Goal: Contribute content: Contribute content

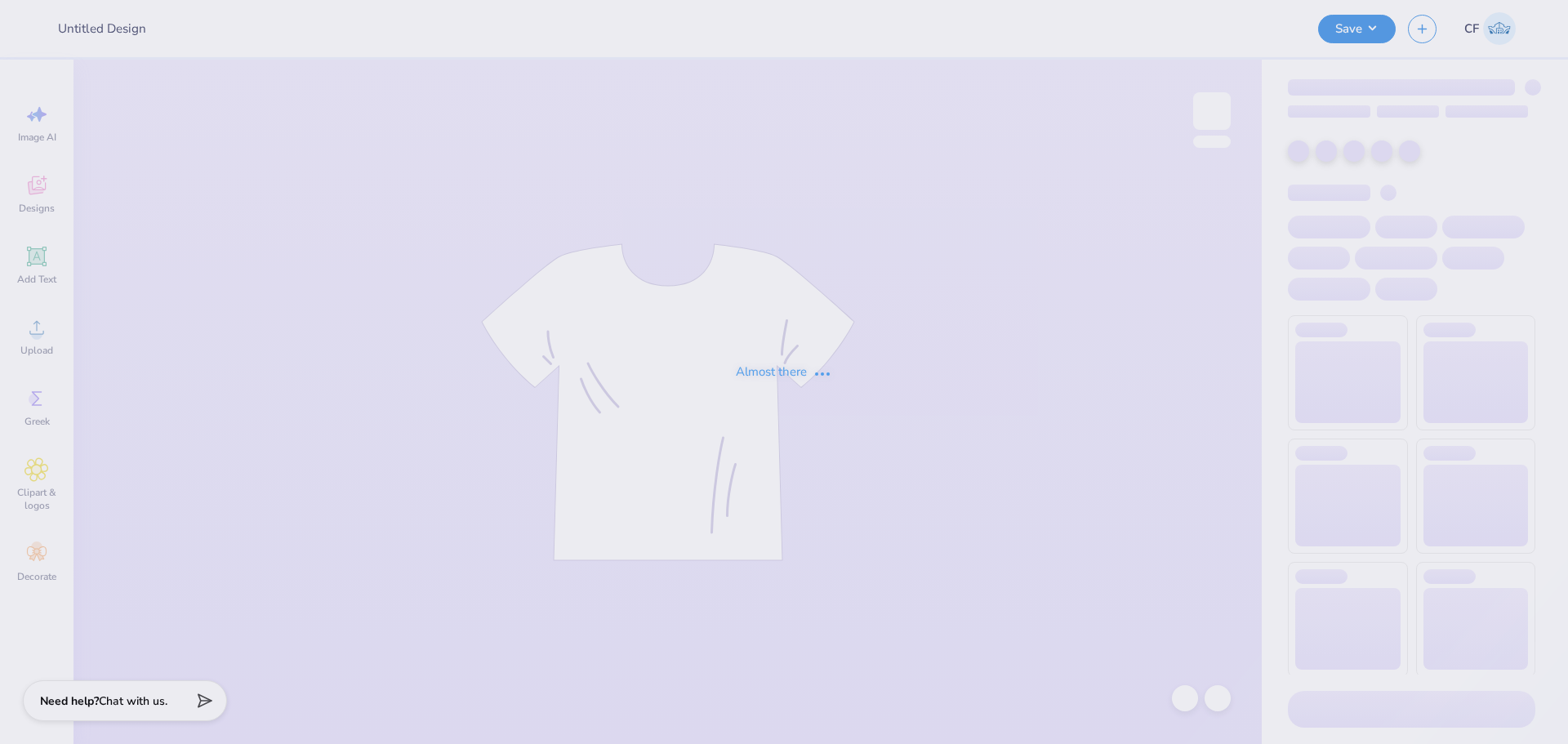
type input "Option 2: meet me in"
type input "25"
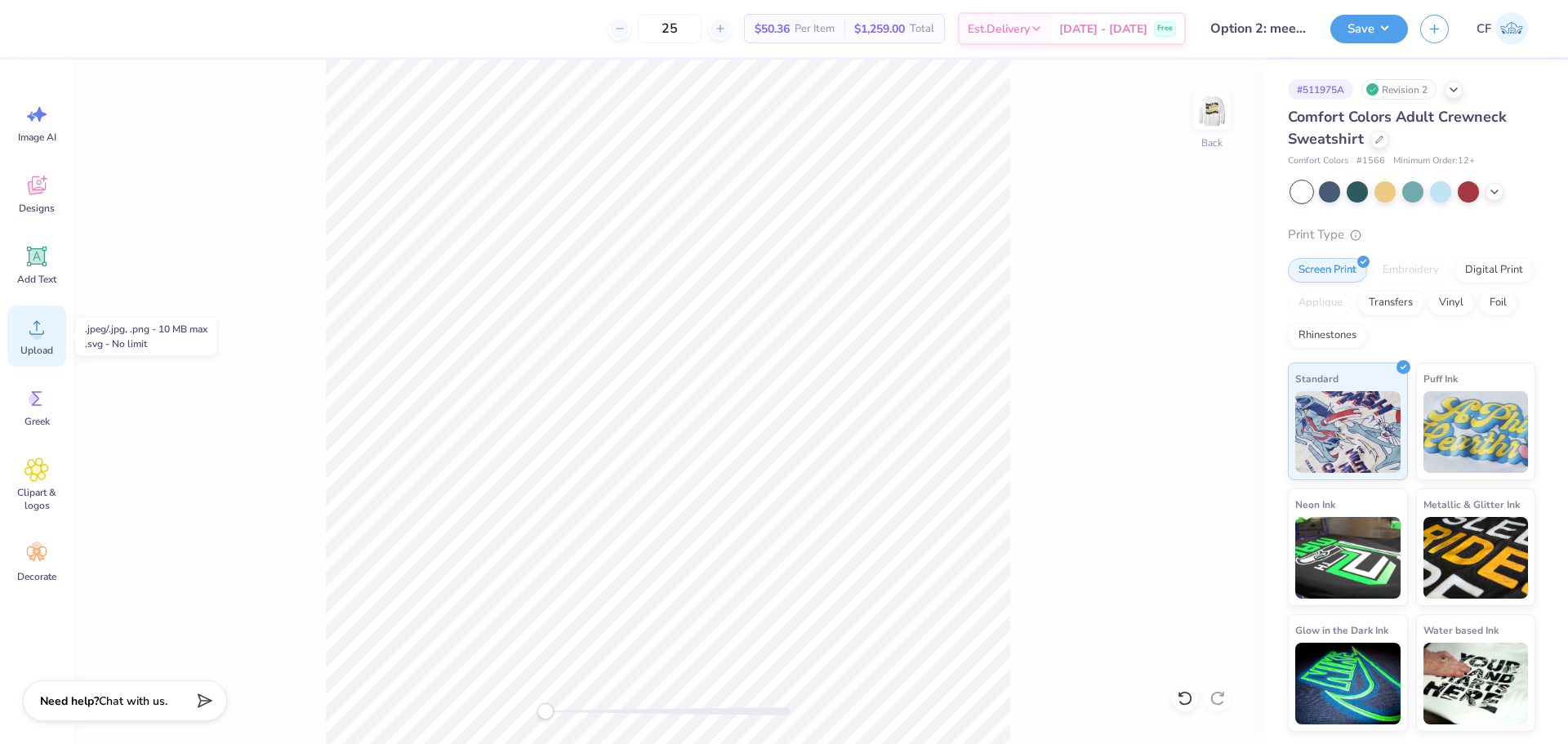
click at [32, 338] on icon at bounding box center [37, 327] width 25 height 25
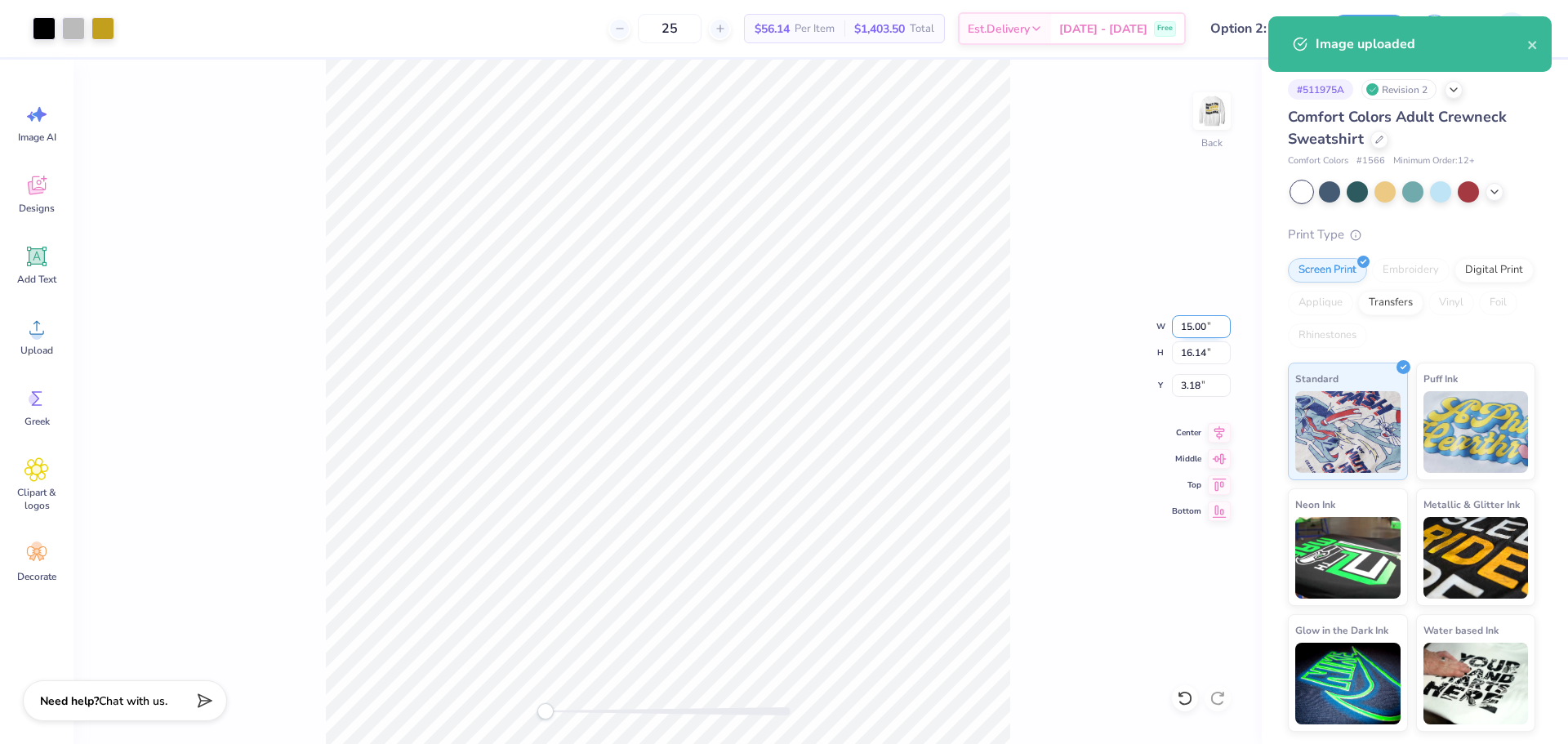
click at [1189, 325] on input "15.00" at bounding box center [1201, 327] width 59 height 23
type input "4"
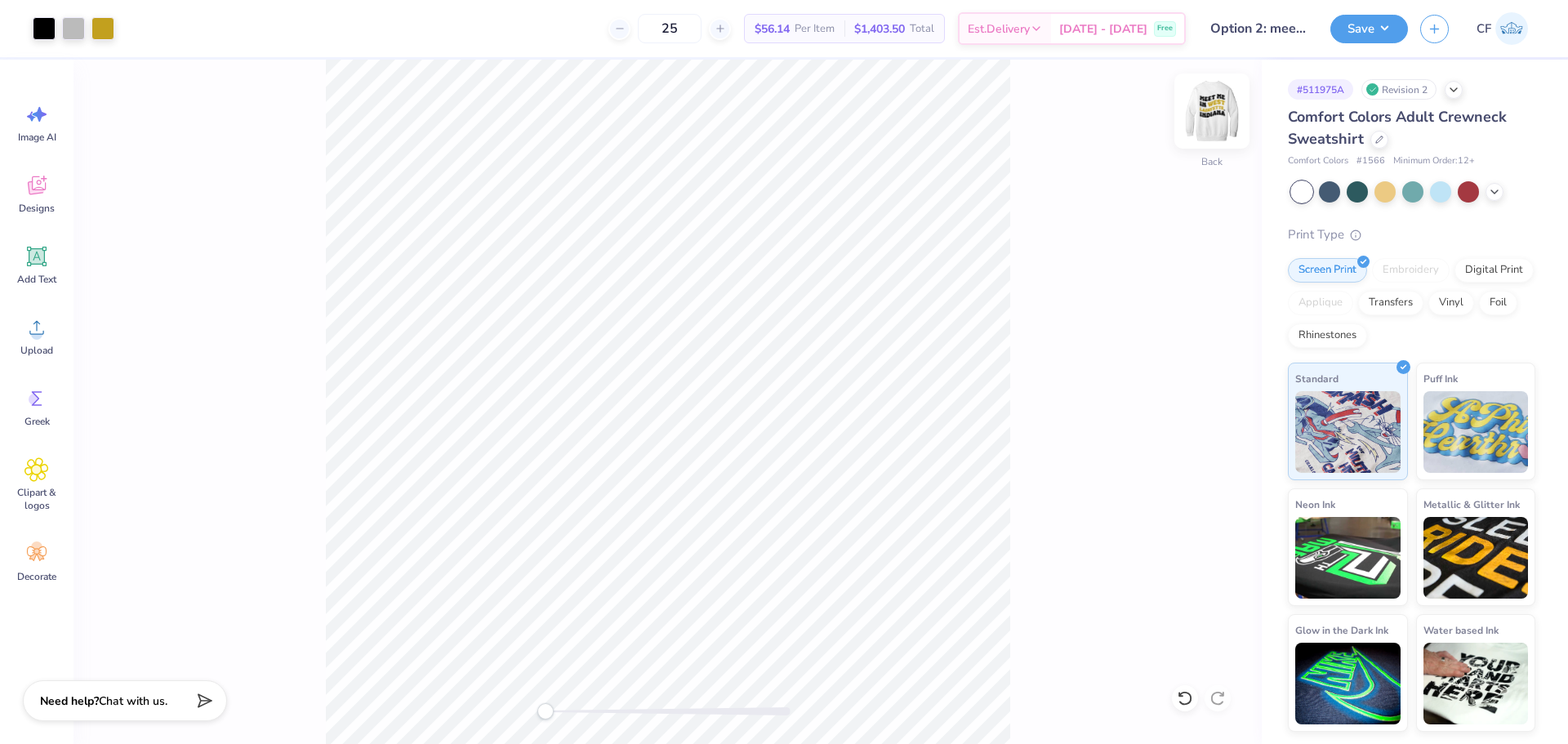
click at [1208, 109] on img at bounding box center [1212, 111] width 66 height 65
click at [721, 557] on li "Group" at bounding box center [744, 564] width 128 height 31
click at [583, 720] on div "Front W 12.06 12.06 " H 11.26 11.26 " Y 1.70 1.70 " Center Middle Top Bottom" at bounding box center [667, 401] width 1189 height 684
click at [518, 710] on div "Front W 11.99 11.99 " H 11.19 11.19 " Y 1.70 1.70 " Center Middle Top Bottom" at bounding box center [667, 401] width 1189 height 684
click at [1203, 105] on img at bounding box center [1212, 111] width 66 height 65
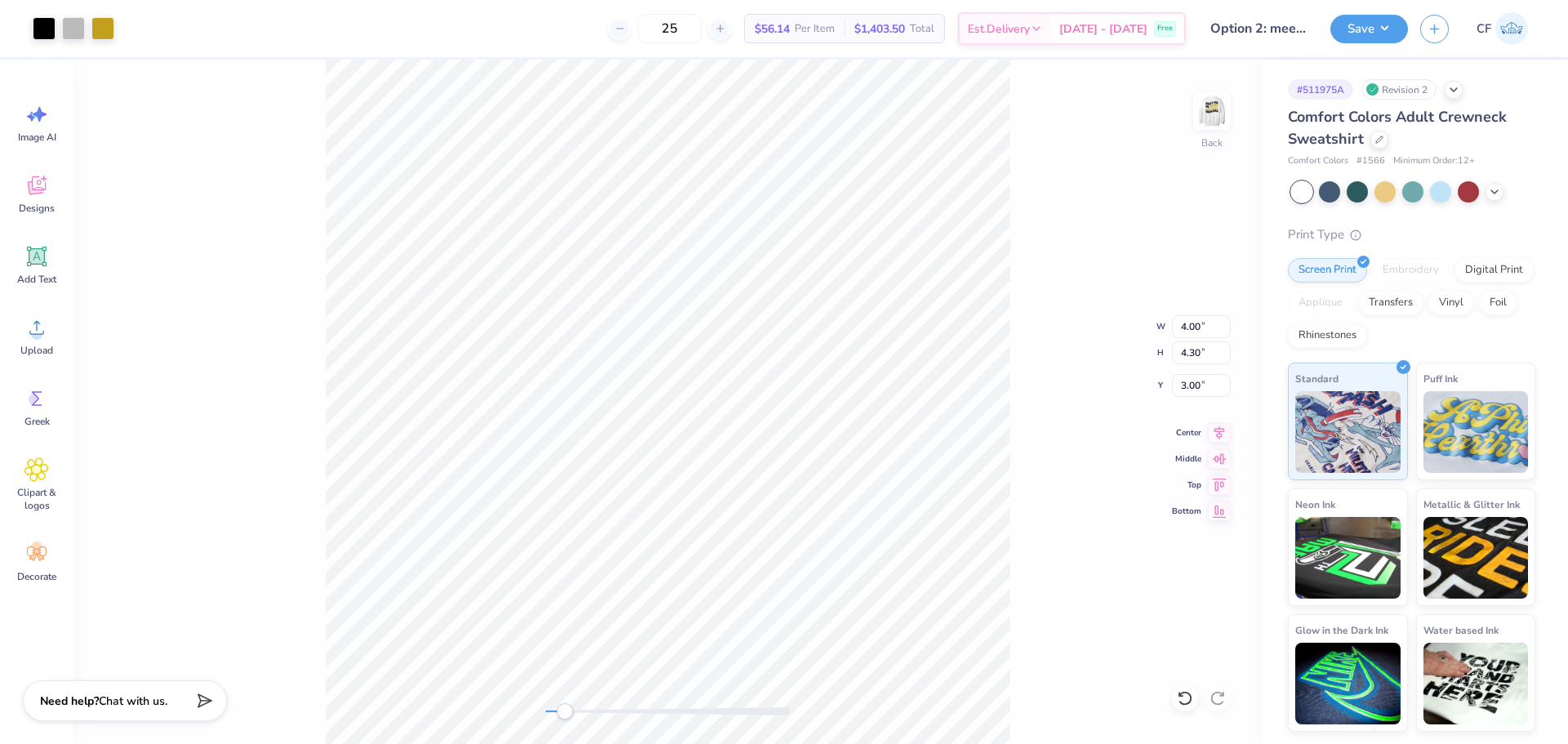
click at [564, 722] on div "Back W 4.00 4.00 " H 4.30 4.30 " Y 3.00 3.00 " Center Middle Top Bottom" at bounding box center [667, 401] width 1189 height 684
drag, startPoint x: 637, startPoint y: 711, endPoint x: 609, endPoint y: 703, distance: 29.1
click at [607, 713] on div "Accessibility label" at bounding box center [607, 711] width 16 height 16
click at [529, 687] on div "Back W 4.00 4.00 " H 4.30 4.30 " Y 3.00 3.00 " Center Middle Top Bottom" at bounding box center [667, 401] width 1189 height 684
drag, startPoint x: 542, startPoint y: 712, endPoint x: 594, endPoint y: 703, distance: 52.8
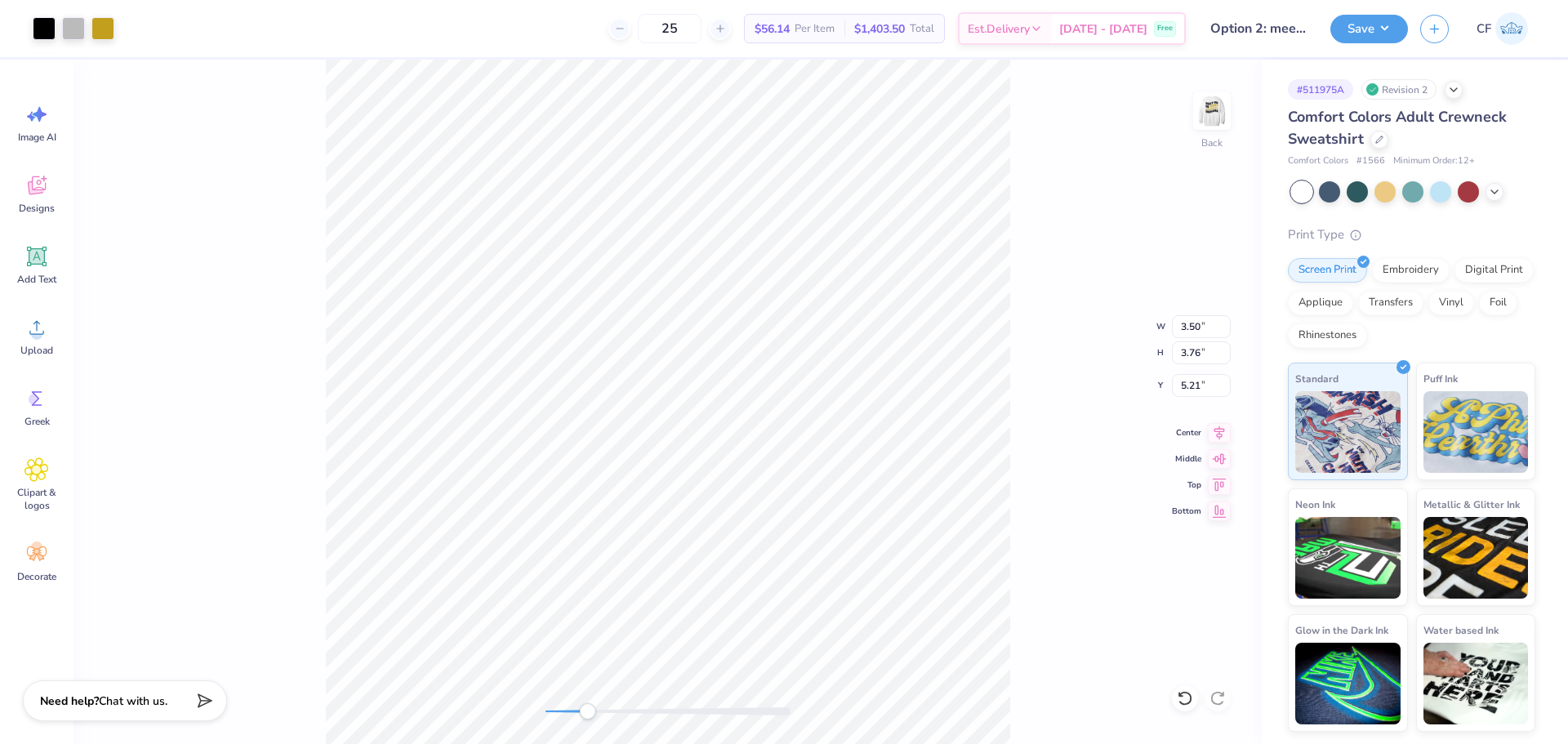
click at [587, 713] on div "Accessibility label" at bounding box center [587, 711] width 16 height 16
click at [521, 698] on div "Back W 3.50 3.50 " H 3.76 3.76 " Y 5.21 5.21 " Center Middle Top Bottom" at bounding box center [667, 401] width 1189 height 684
click at [1200, 113] on img at bounding box center [1212, 111] width 66 height 65
click at [1224, 391] on input "1.35" at bounding box center [1201, 385] width 59 height 23
click at [1224, 391] on input "1.34" at bounding box center [1201, 385] width 59 height 23
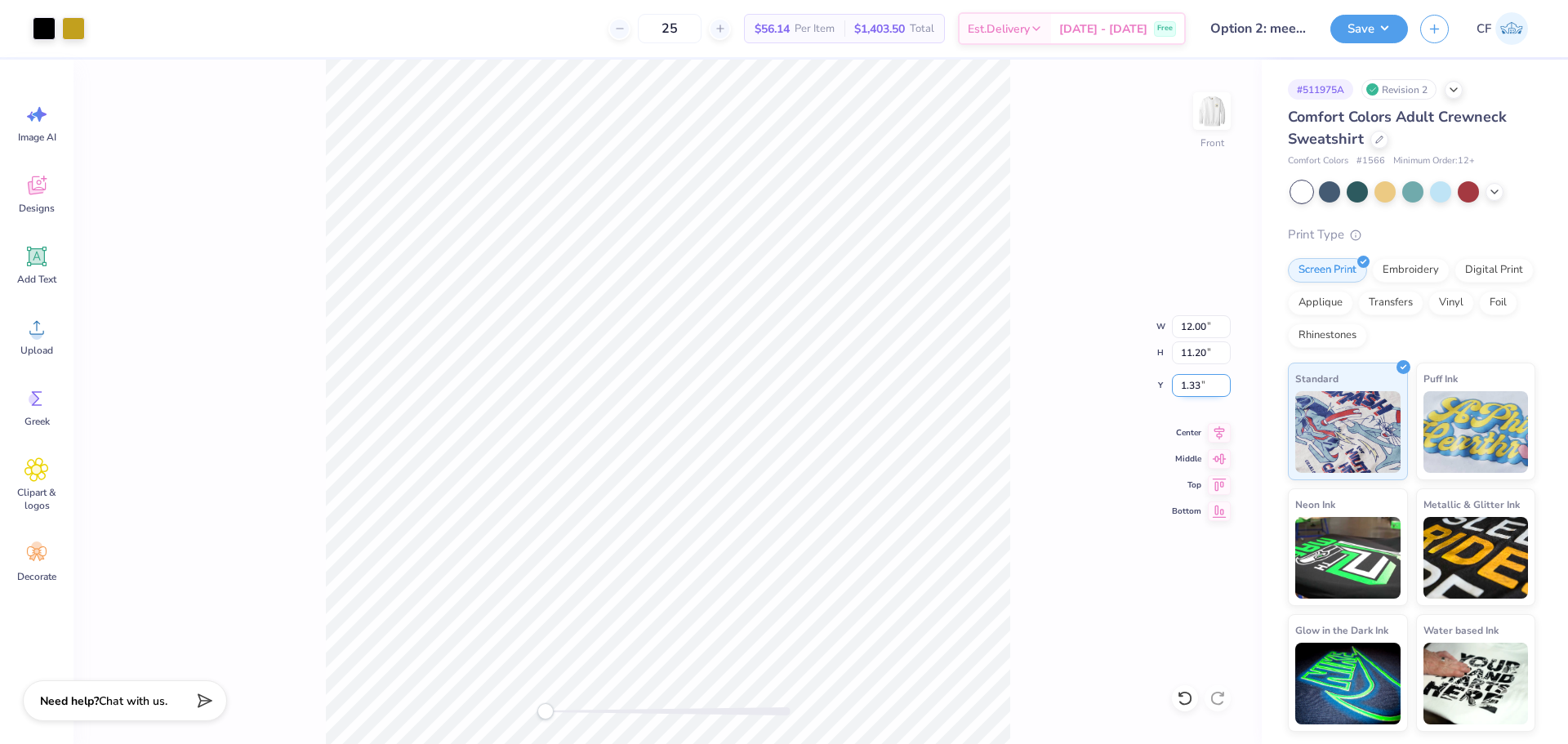
click at [1224, 391] on input "1.33" at bounding box center [1201, 385] width 59 height 23
click at [1224, 391] on input "1.32" at bounding box center [1201, 385] width 59 height 23
click at [1224, 391] on input "1.31" at bounding box center [1201, 385] width 59 height 23
click at [1224, 391] on input "1.3" at bounding box center [1201, 385] width 59 height 23
click at [1224, 391] on input "1.29" at bounding box center [1201, 385] width 59 height 23
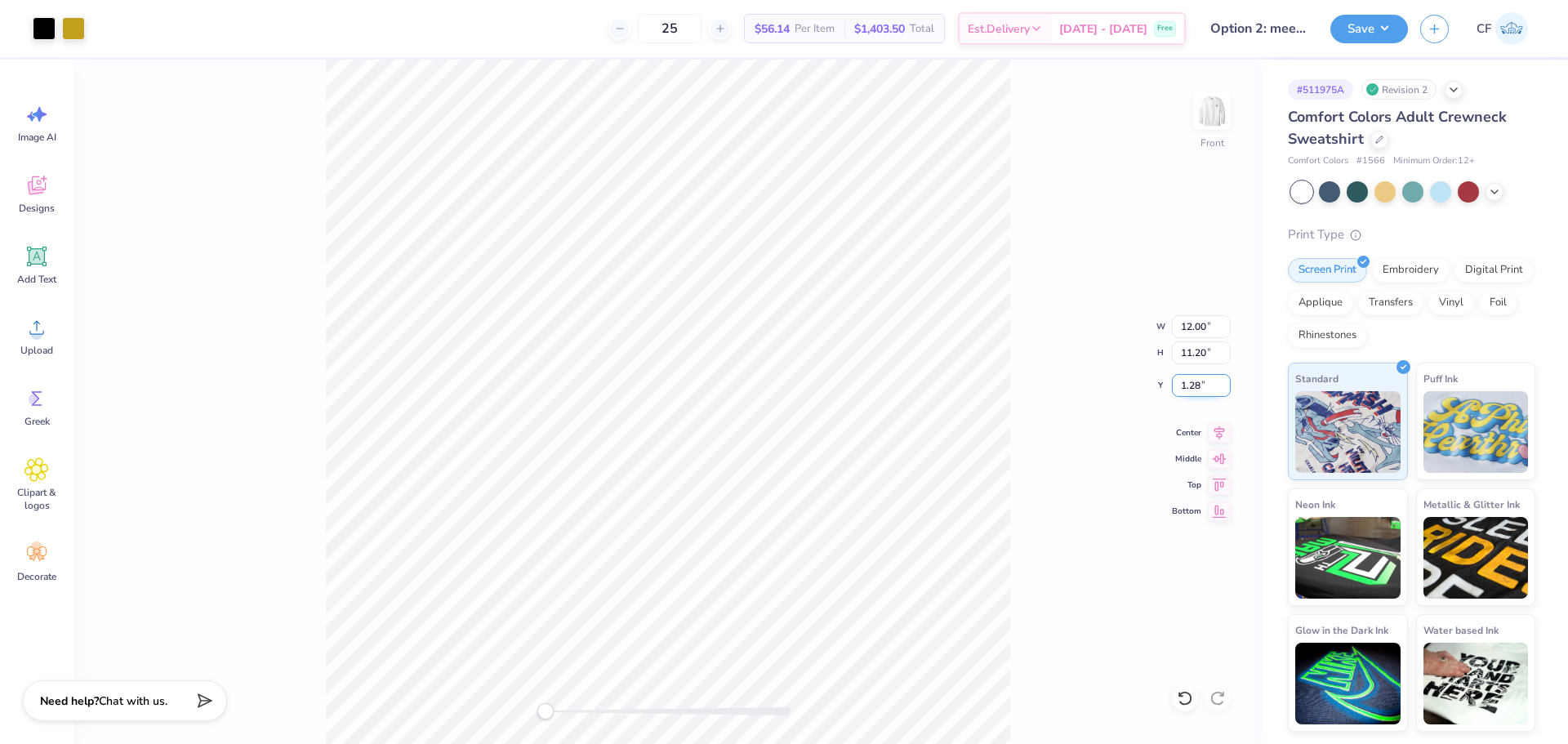
click at [1224, 391] on input "1.28" at bounding box center [1201, 385] width 59 height 23
click at [1224, 391] on input "1.27" at bounding box center [1201, 385] width 59 height 23
click at [1224, 391] on input "1.26" at bounding box center [1201, 385] width 59 height 23
click at [1224, 391] on input "1.25" at bounding box center [1201, 385] width 59 height 23
click at [1224, 391] on input "1.24" at bounding box center [1201, 385] width 59 height 23
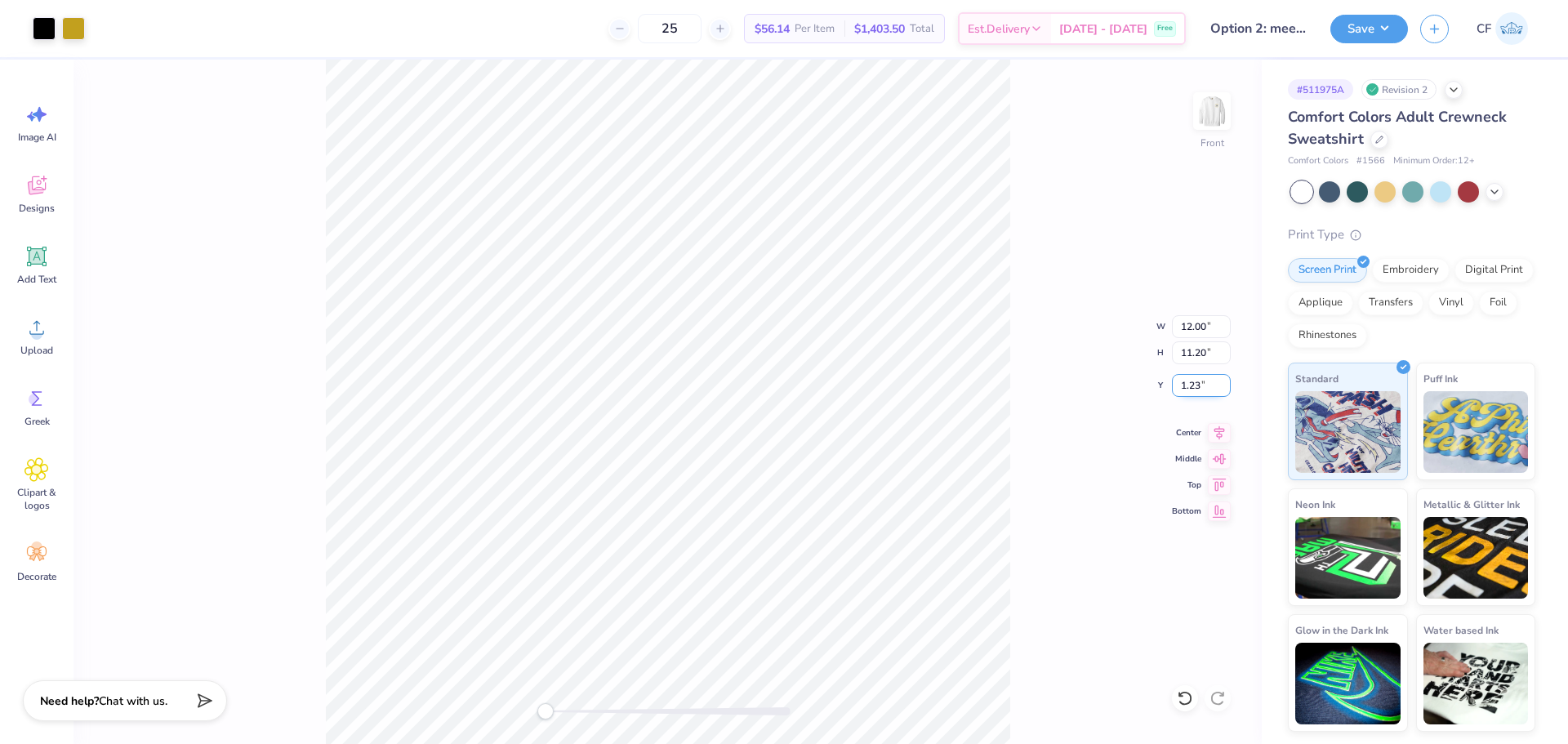
click at [1224, 391] on input "1.23" at bounding box center [1201, 385] width 59 height 23
click at [1224, 391] on input "1.22" at bounding box center [1201, 385] width 59 height 23
click at [1224, 391] on input "1.21" at bounding box center [1201, 385] width 59 height 23
click at [1224, 391] on input "1.2" at bounding box center [1201, 385] width 59 height 23
click at [1224, 391] on input "1.19" at bounding box center [1201, 385] width 59 height 23
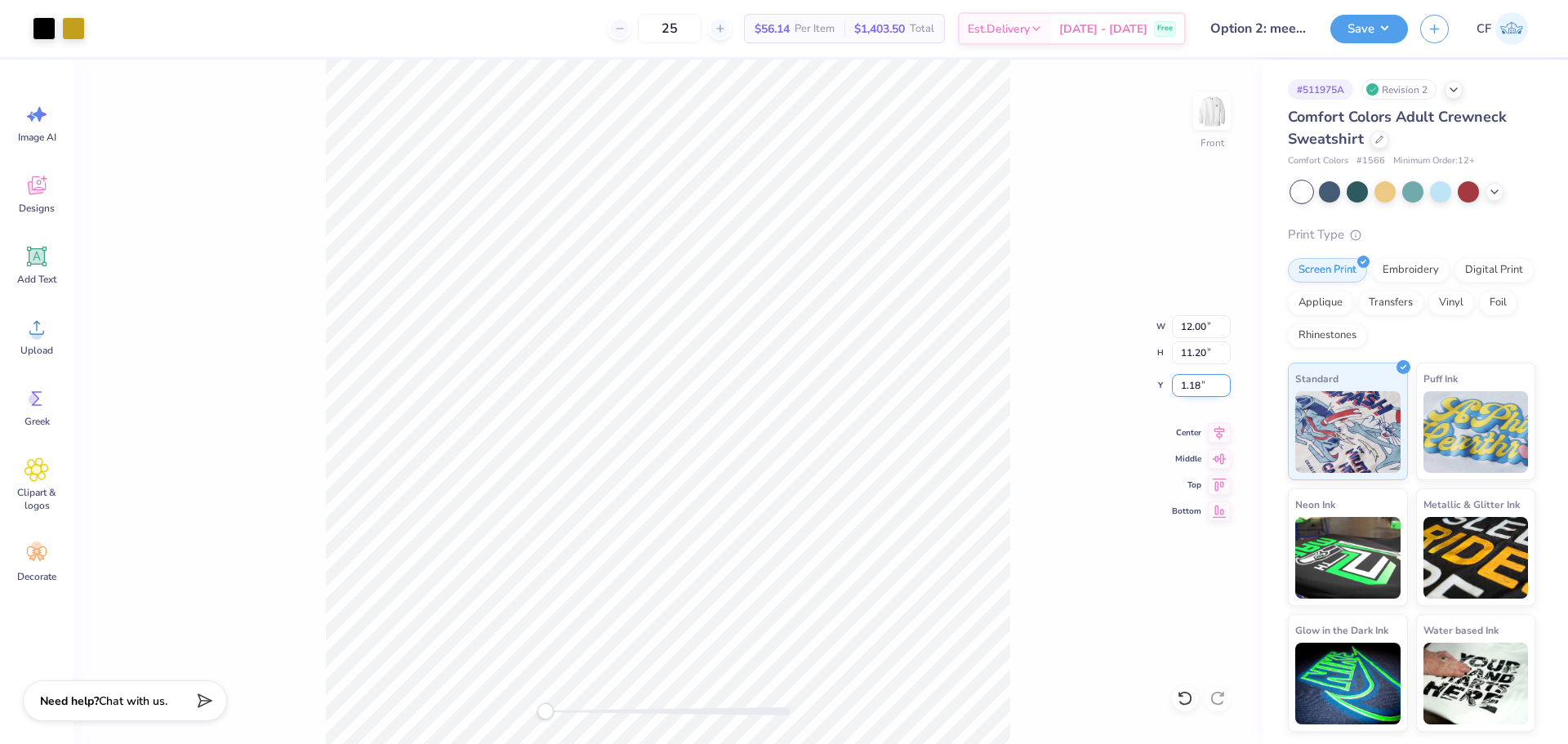
click at [1224, 391] on input "1.18" at bounding box center [1201, 385] width 59 height 23
click at [1224, 391] on input "1.17" at bounding box center [1201, 385] width 59 height 23
click at [1224, 391] on input "1.16" at bounding box center [1201, 385] width 59 height 23
click at [1224, 391] on input "1.15" at bounding box center [1201, 385] width 59 height 23
click at [1224, 391] on input "1.14" at bounding box center [1201, 385] width 59 height 23
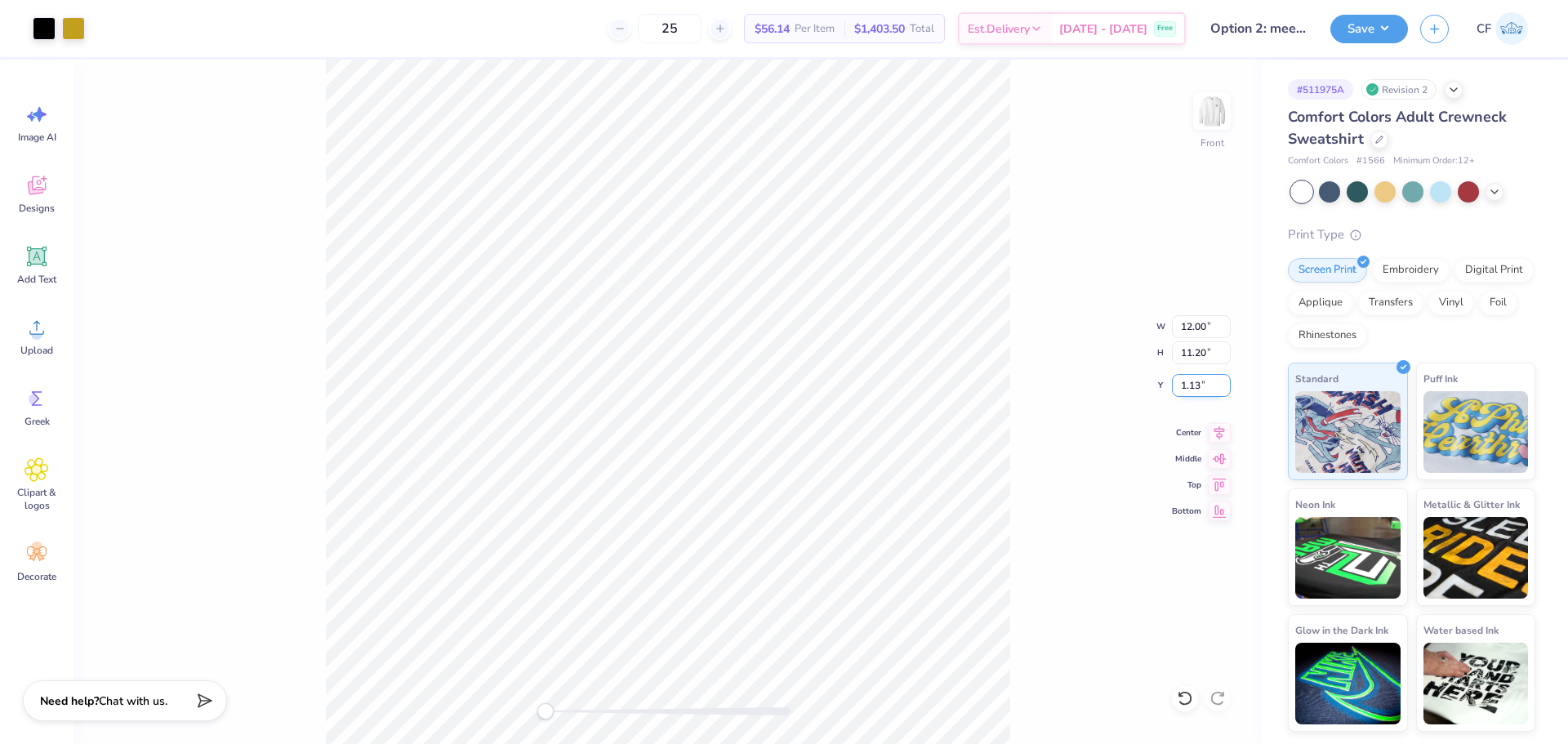
click at [1224, 391] on input "1.13" at bounding box center [1201, 385] width 59 height 23
click at [1224, 391] on input "1.12" at bounding box center [1201, 385] width 59 height 23
click at [1224, 391] on input "1.11" at bounding box center [1201, 385] width 59 height 23
click at [1224, 391] on input "1.1" at bounding box center [1201, 385] width 59 height 23
click at [1224, 391] on input "1.09" at bounding box center [1201, 385] width 59 height 23
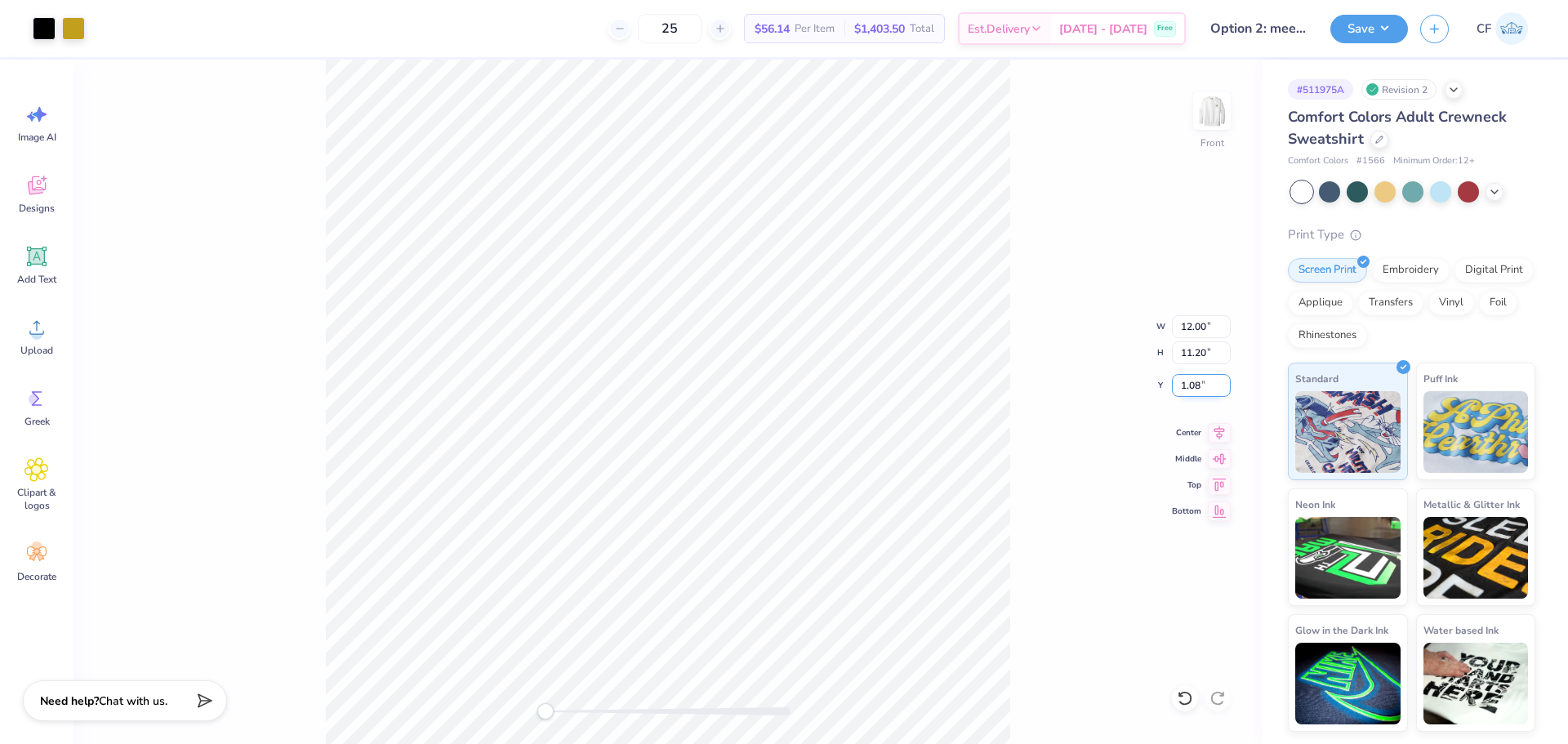
click at [1224, 391] on input "1.08" at bounding box center [1201, 385] width 59 height 23
click at [1224, 391] on input "1.07" at bounding box center [1201, 385] width 59 height 23
click at [1224, 391] on input "1.06" at bounding box center [1201, 385] width 59 height 23
click at [1224, 391] on input "1.05" at bounding box center [1201, 385] width 59 height 23
click at [1224, 391] on input "1.04" at bounding box center [1201, 385] width 59 height 23
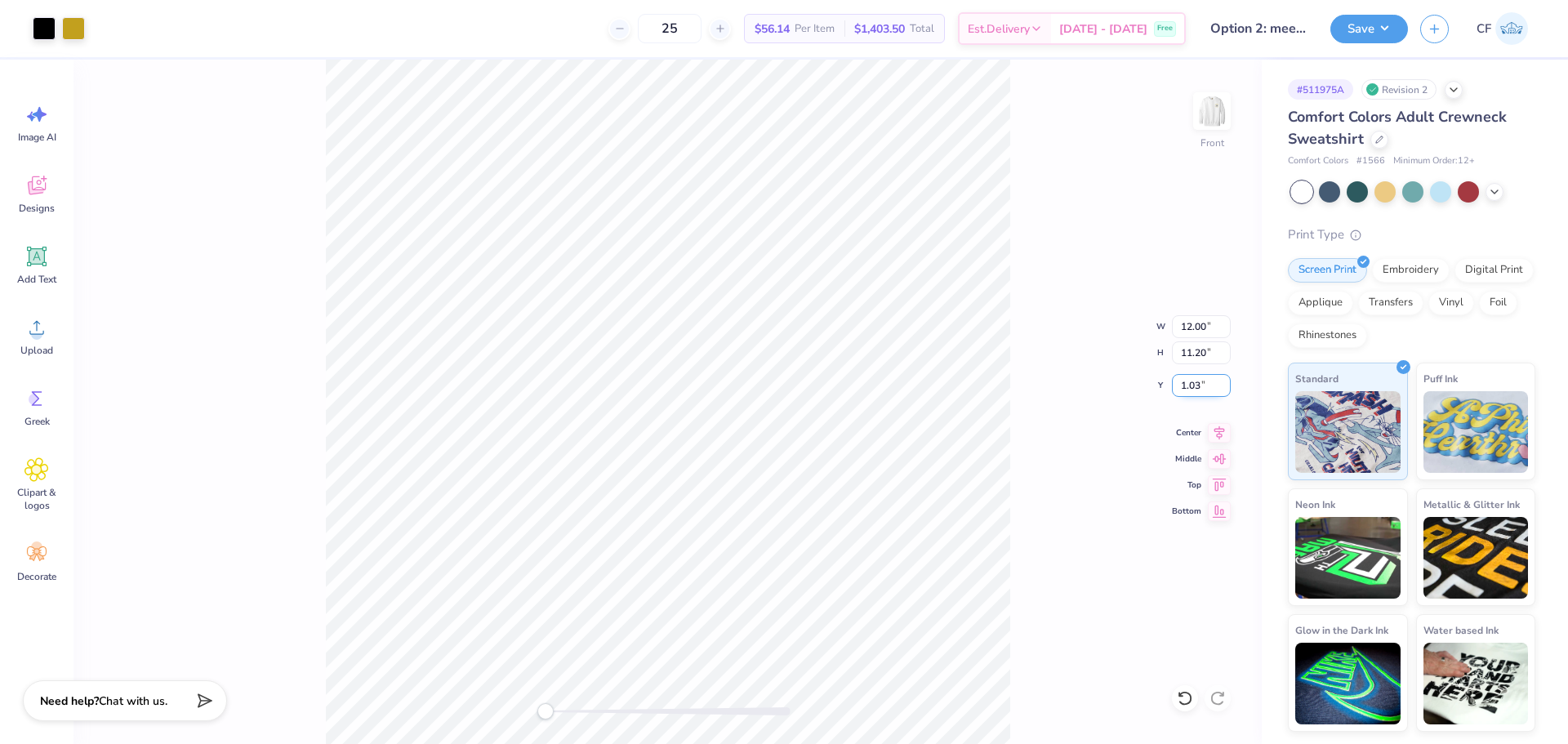
click at [1224, 391] on input "1.03" at bounding box center [1201, 385] width 59 height 23
click at [1224, 391] on input "1.02" at bounding box center [1201, 385] width 59 height 23
click at [1224, 391] on input "1.01" at bounding box center [1201, 385] width 59 height 23
type input "1"
click at [1224, 391] on input "1" at bounding box center [1201, 385] width 59 height 23
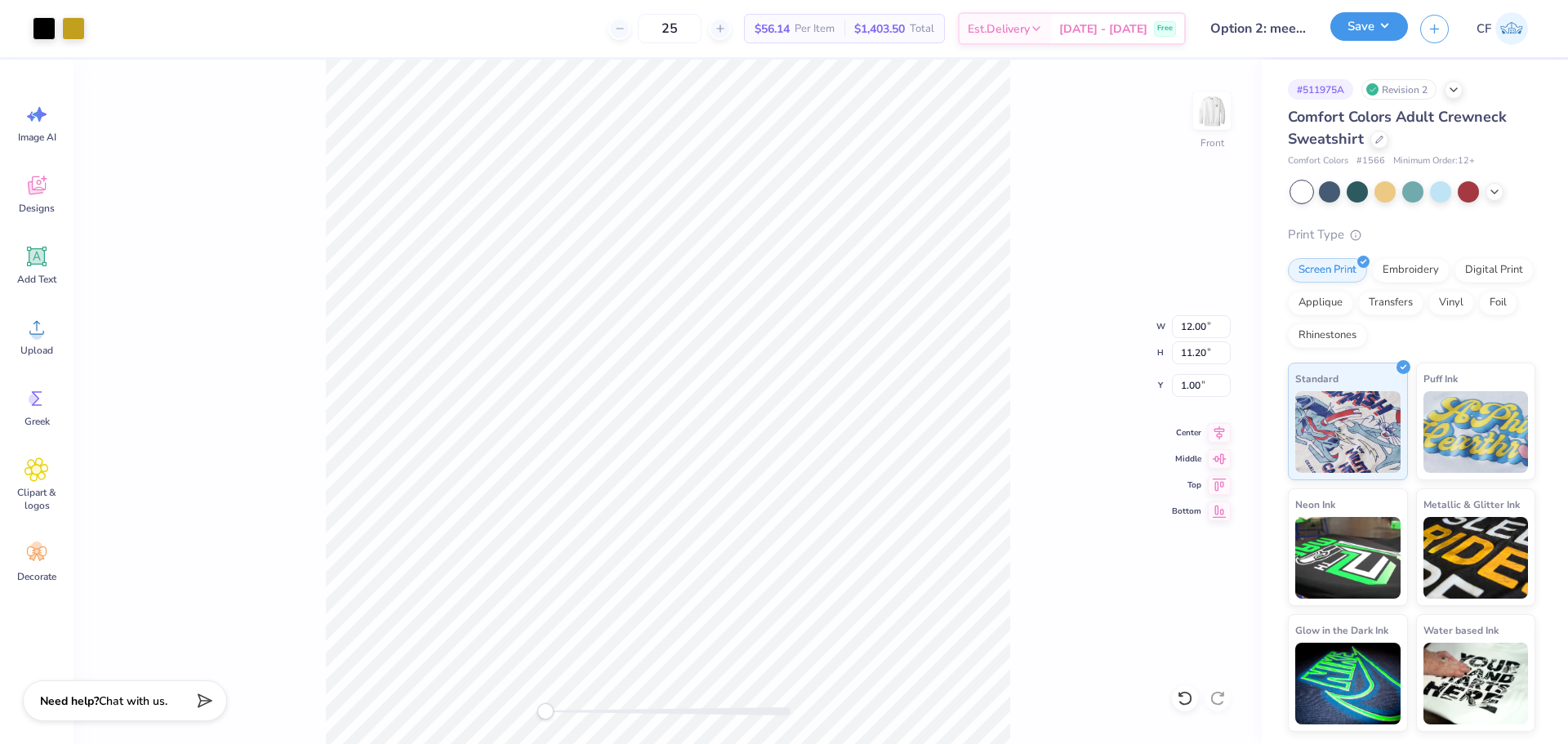
drag, startPoint x: 1363, startPoint y: 26, endPoint x: 1368, endPoint y: 35, distance: 10.3
click at [1364, 26] on button "Save" at bounding box center [1369, 26] width 77 height 29
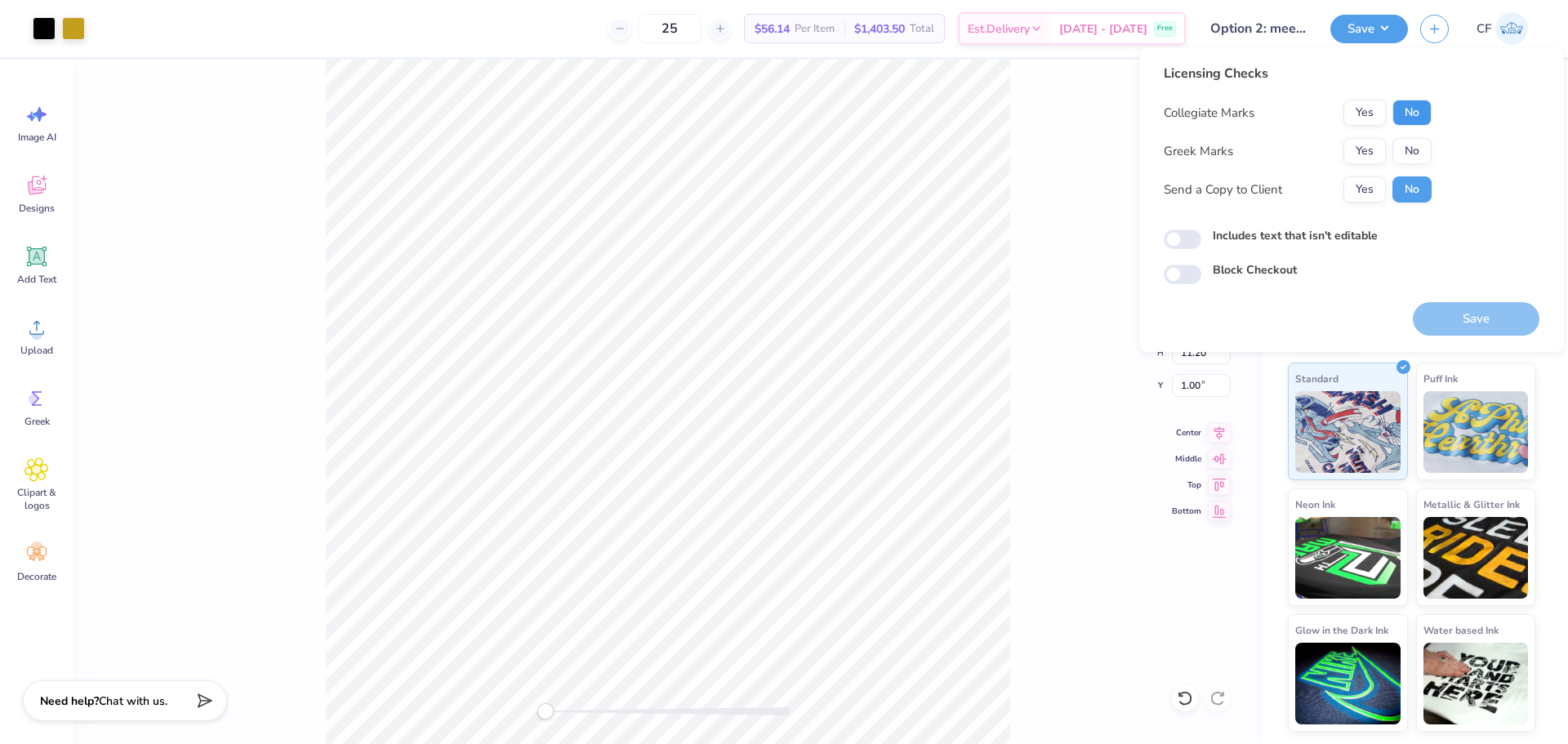
click at [1411, 107] on button "No" at bounding box center [1412, 112] width 39 height 26
click at [1420, 159] on button "No" at bounding box center [1412, 151] width 39 height 26
click at [1380, 195] on button "Yes" at bounding box center [1365, 189] width 43 height 26
click at [1181, 240] on input "Includes text that isn't editable" at bounding box center [1183, 239] width 37 height 20
checkbox input "true"
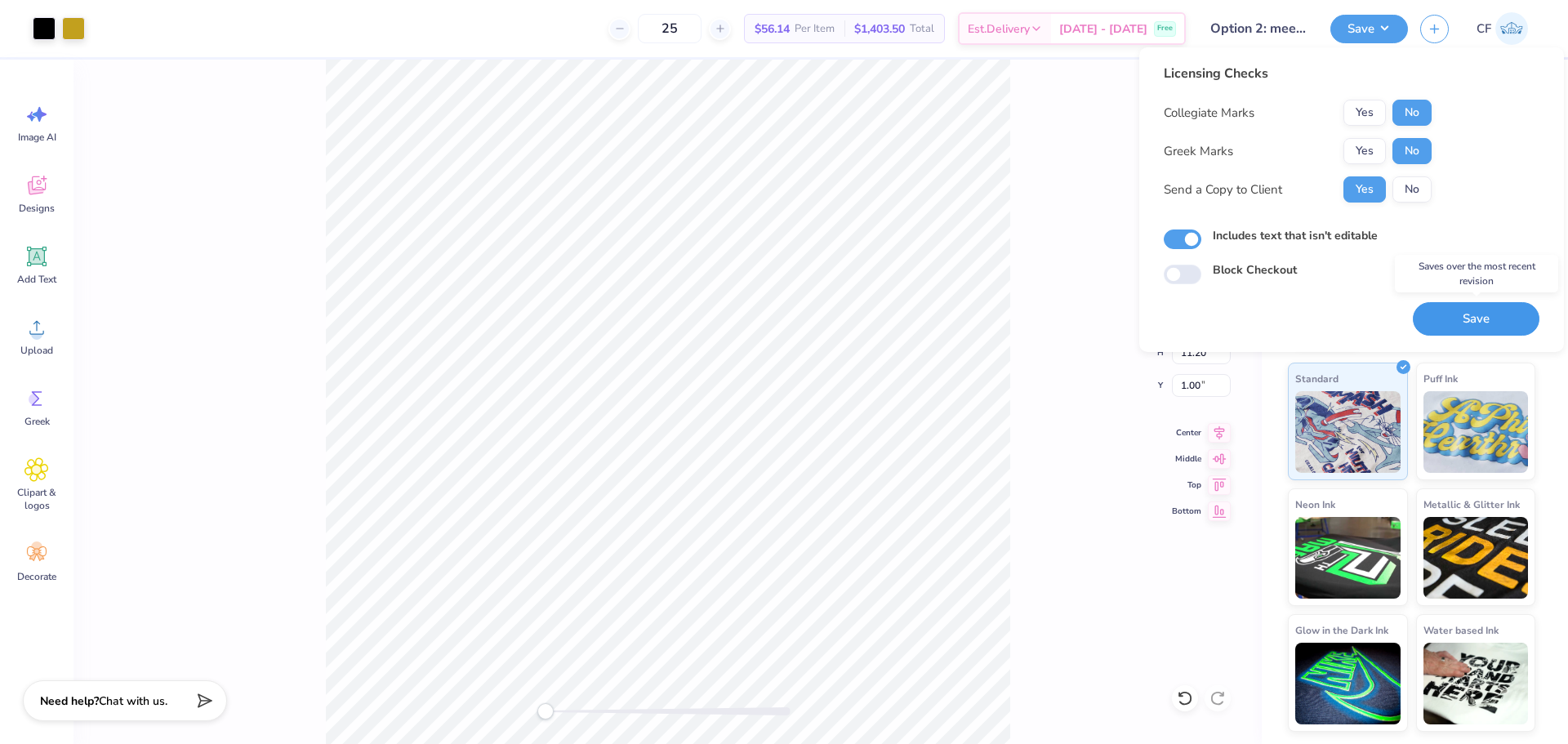
click at [1473, 322] on button "Save" at bounding box center [1476, 318] width 127 height 33
